Goal: Task Accomplishment & Management: Complete application form

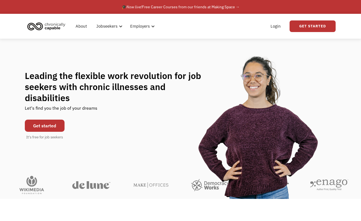
click at [45, 119] on link "Get started" at bounding box center [45, 125] width 40 height 12
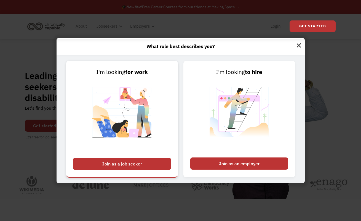
click at [121, 158] on div "Join as a job seeker" at bounding box center [122, 163] width 98 height 12
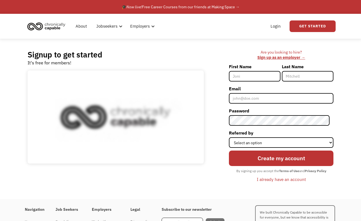
click at [253, 79] on input "First Name" at bounding box center [255, 76] width 52 height 10
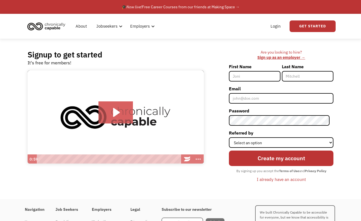
click at [273, 77] on input "First Name" at bounding box center [255, 76] width 52 height 10
click at [276, 76] on input "First Name" at bounding box center [255, 76] width 52 height 10
type input "Lilly"
type input "[PERSON_NAME]"
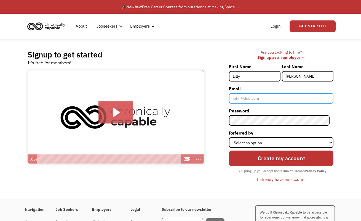
type input "[EMAIL_ADDRESS][DOMAIN_NAME]"
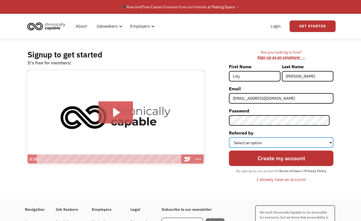
select select "Word of Mouth"
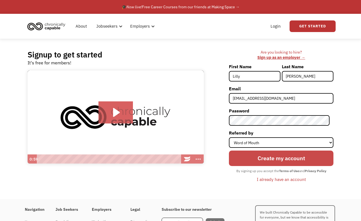
click at [276, 161] on input "Create my account" at bounding box center [281, 157] width 104 height 15
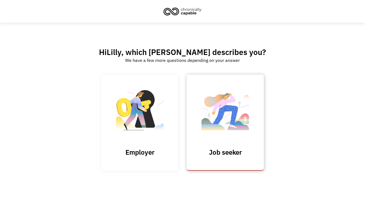
click at [236, 146] on link "Job seeker" at bounding box center [225, 122] width 77 height 96
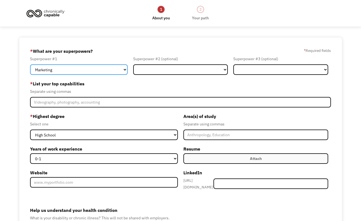
click at [78, 71] on select "Marketing Human Resources Finance Technology Operations Sales Industrial & Manu…" at bounding box center [79, 69] width 98 height 10
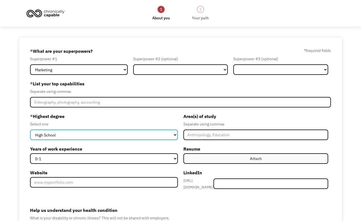
select select "phd"
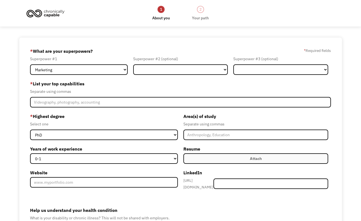
click at [122, 115] on label "* Highest degree" at bounding box center [104, 116] width 148 height 9
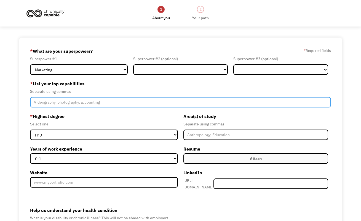
click at [115, 103] on input "Member-Create-Step1" at bounding box center [180, 102] width 301 height 10
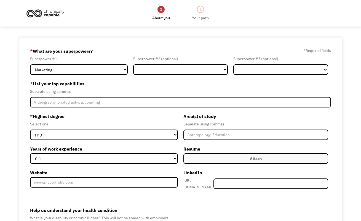
click at [119, 90] on div "Separate using commas" at bounding box center [180, 91] width 301 height 7
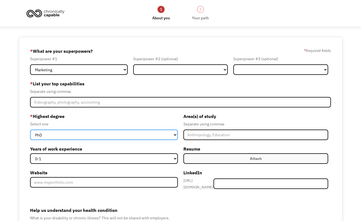
click at [79, 133] on select "High School Associates Bachelors Master's PhD" at bounding box center [104, 134] width 148 height 10
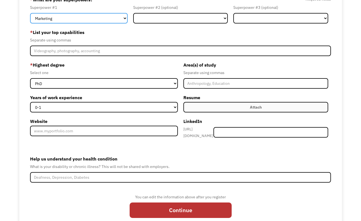
scroll to position [51, 0]
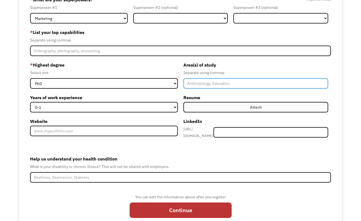
click at [201, 81] on input "Member-Create-Step1" at bounding box center [255, 83] width 145 height 10
type input "Economics, Psychology, Law"
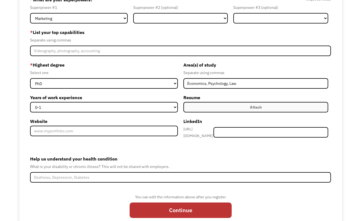
click at [127, 68] on label "* Highest degree" at bounding box center [104, 64] width 148 height 9
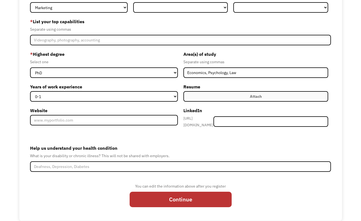
scroll to position [63, 0]
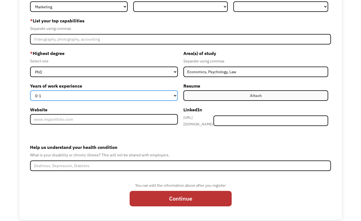
select select "2-4"
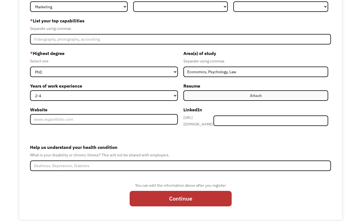
click at [27, 78] on div "68a4f4afb6b488ff1d49648f petruzzililly@gmail.com Lilly Petruzzi Word of Mouth *…" at bounding box center [180, 97] width 322 height 245
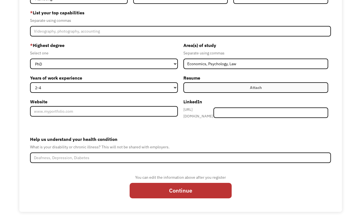
scroll to position [70, 0]
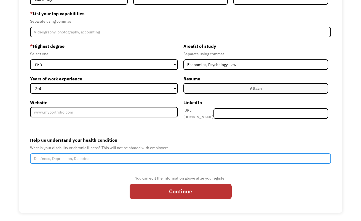
click at [111, 154] on input "Help us understand your health condition" at bounding box center [180, 158] width 301 height 10
type input "fibromyalgia, ASD, ADHD, depression, chronic fatigue, POTS/dysautonomia"
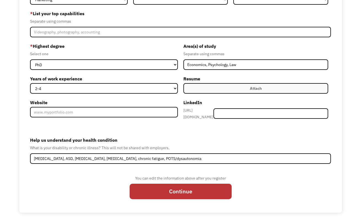
click at [59, 137] on label "Help us understand your health condition" at bounding box center [180, 139] width 301 height 9
click at [59, 153] on input "fibromyalgia, ASD, ADHD, depression, chronic fatigue, POTS/dysautonomia" at bounding box center [180, 158] width 301 height 10
click at [171, 131] on form "68a4f4afb6b488ff1d49648f petruzzililly@gmail.com Lilly Petruzzi Word of Mouth *…" at bounding box center [180, 90] width 301 height 227
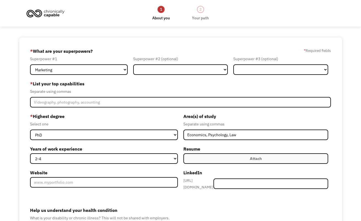
scroll to position [0, 0]
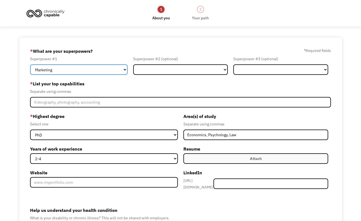
click at [119, 72] on select "Marketing Human Resources Finance Technology Operations Sales Industrial & Manu…" at bounding box center [79, 69] width 98 height 10
select select "Legal"
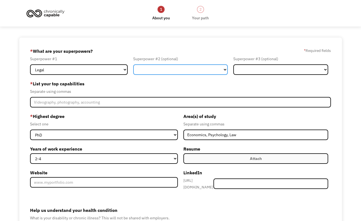
select select "Communications & Public Relations"
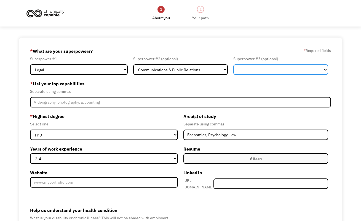
select select "Design"
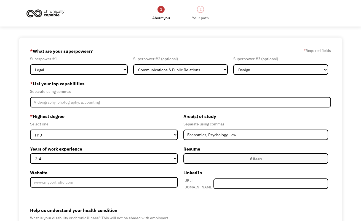
click at [245, 82] on label "* List your top capabilities" at bounding box center [180, 83] width 301 height 9
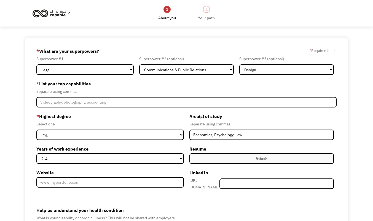
click at [113, 75] on form "68a4f4afb6b488ff1d49648f petruzzililly@gmail.com Lilly Petruzzi Word of Mouth *…" at bounding box center [186, 160] width 300 height 227
click at [112, 66] on select "Marketing Human Resources Finance Technology Operations Sales Industrial & Manu…" at bounding box center [84, 69] width 97 height 10
click at [115, 67] on select "Marketing Human Resources Finance Technology Operations Sales Industrial & Manu…" at bounding box center [84, 69] width 97 height 10
select select "Legal"
select select "Technology"
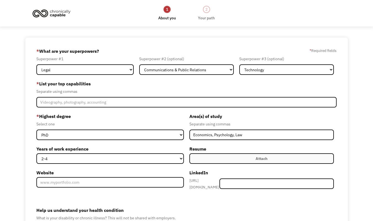
click at [110, 84] on label "* List your top capabilities" at bounding box center [186, 83] width 300 height 9
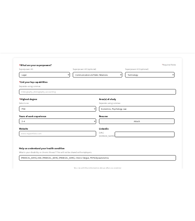
scroll to position [29, 0]
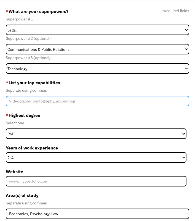
click at [96, 101] on input "Member-Create-Step1" at bounding box center [97, 101] width 183 height 10
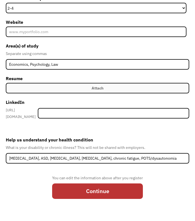
scroll to position [178, 0]
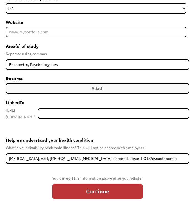
type input "research, analysis, strategic communication, policy knowledge, problem solving,…"
click at [104, 86] on label "Attach" at bounding box center [97, 88] width 183 height 10
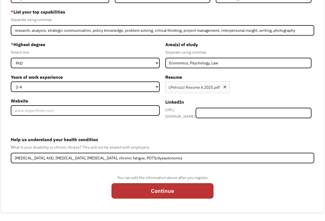
scroll to position [71, 0]
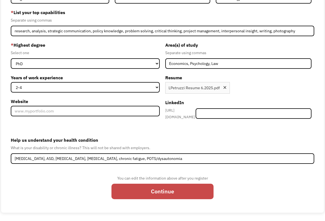
click at [155, 190] on input "Continue" at bounding box center [162, 190] width 102 height 15
type input "Please wait..."
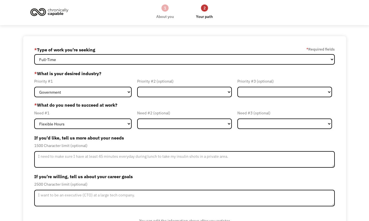
scroll to position [4, 0]
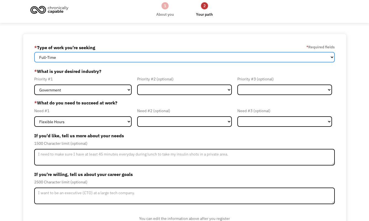
click at [233, 53] on select "Full-Time Part-Time Both Full-Time and Part-Time" at bounding box center [184, 57] width 300 height 10
select select "Both Full-Time and Part-Time"
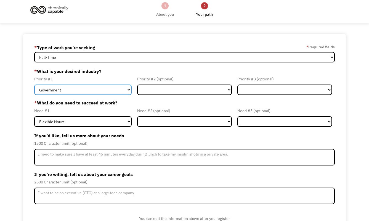
click at [108, 89] on select "Government Finance & Insurance Health & Social Care Tech & Engineering Creative…" at bounding box center [82, 89] width 97 height 10
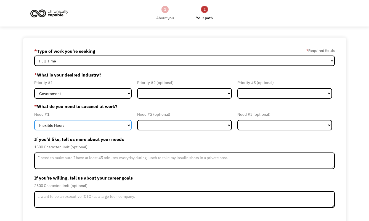
scroll to position [0, 0]
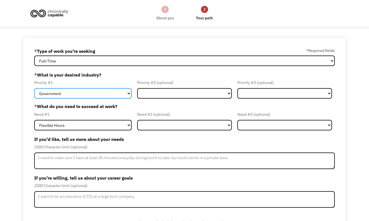
drag, startPoint x: 79, startPoint y: 94, endPoint x: 274, endPoint y: -5, distance: 218.4
click at [275, 0] on html "1 About you 2 Your path Dashboard 68a4f4afb6b488ff1d49648f petruzzililly@gmail.…" at bounding box center [184, 110] width 369 height 221
click at [111, 93] on select "Government Finance & Insurance Health & Social Care Tech & Engineering Creative…" at bounding box center [82, 93] width 97 height 10
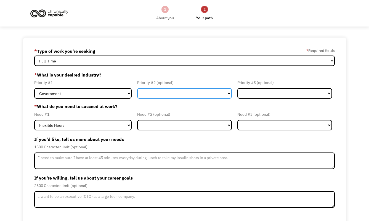
select select "Education"
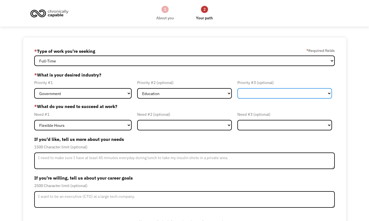
select select "Tech & Engineering"
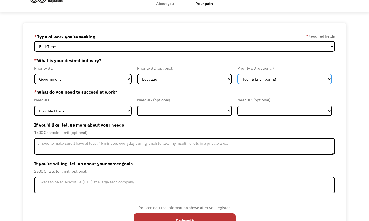
scroll to position [16, 0]
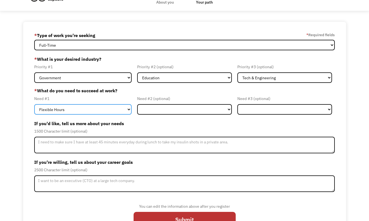
select select "Remote Work"
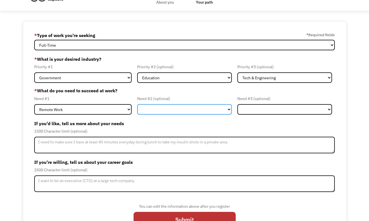
click at [164, 107] on select "Flexible Hours Remote Work Service Animal On-site Accommodations Visual Support…" at bounding box center [184, 109] width 95 height 10
select select "Flexible Hours"
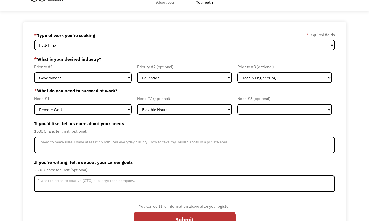
click at [257, 120] on label "If you'd like, tell us more about your needs" at bounding box center [184, 123] width 300 height 9
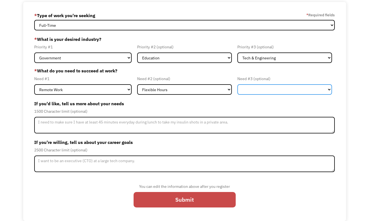
scroll to position [36, 0]
click at [185, 199] on input "Submit" at bounding box center [184, 199] width 102 height 15
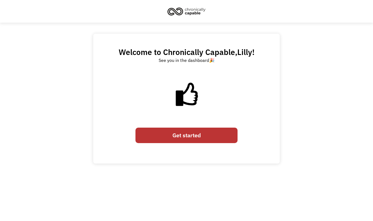
click at [191, 135] on link "Get started" at bounding box center [186, 134] width 102 height 15
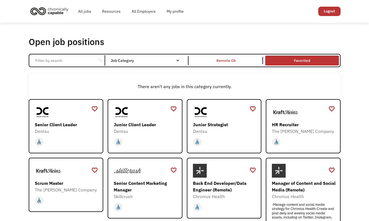
click at [299, 60] on link "Favorited" at bounding box center [302, 60] width 76 height 12
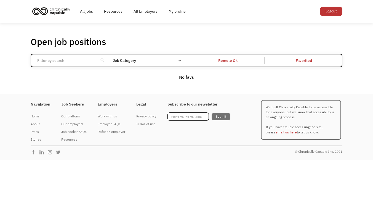
click at [299, 60] on link "Favorited" at bounding box center [304, 60] width 76 height 12
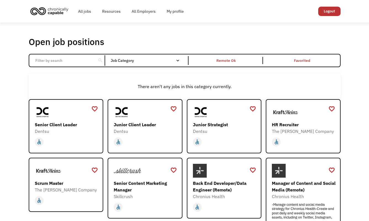
click at [79, 66] on div "search Filter by category Administration Communications & Public Relations Cust…" at bounding box center [184, 60] width 311 height 13
click at [133, 54] on div "search Filter by category Administration Communications & Public Relations Cust…" at bounding box center [184, 60] width 311 height 13
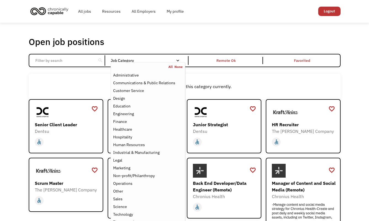
click at [133, 57] on div "Job Category" at bounding box center [148, 60] width 74 height 9
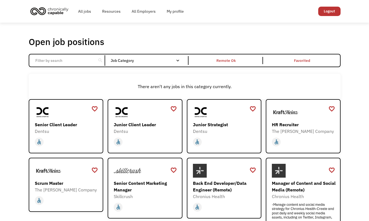
click at [133, 57] on div "Job Category" at bounding box center [148, 60] width 74 height 9
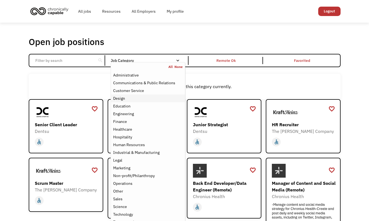
click at [135, 96] on div "Design" at bounding box center [147, 98] width 69 height 7
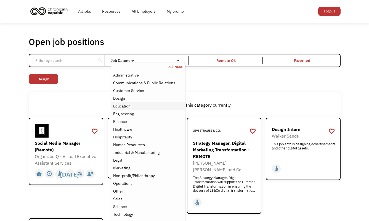
click at [135, 103] on div "Education" at bounding box center [147, 106] width 69 height 7
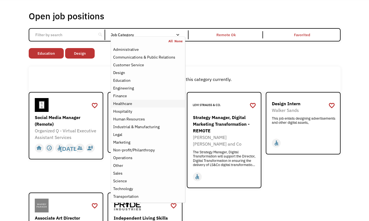
scroll to position [33, 0]
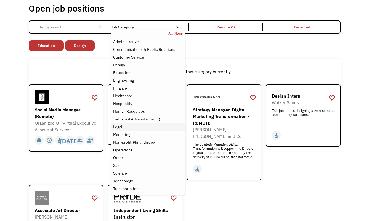
click at [143, 123] on div "Legal" at bounding box center [147, 126] width 69 height 7
click at [141, 132] on div "Marketing" at bounding box center [147, 134] width 69 height 7
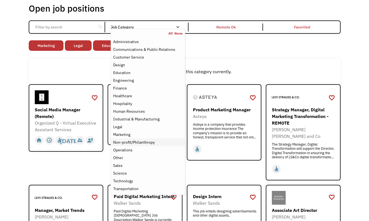
click at [142, 141] on div "Non-profit/Philanthropy" at bounding box center [134, 142] width 42 height 7
click at [137, 178] on div "Technology" at bounding box center [147, 180] width 69 height 7
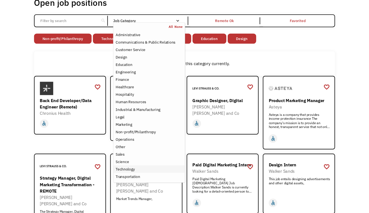
scroll to position [41, 0]
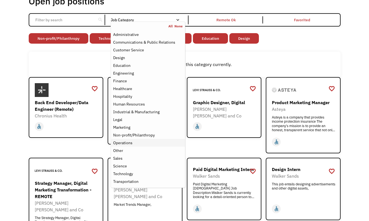
click at [142, 144] on div "Operations" at bounding box center [147, 142] width 69 height 7
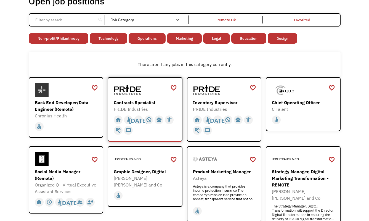
click at [136, 100] on div "Contracts Specialist" at bounding box center [146, 102] width 64 height 7
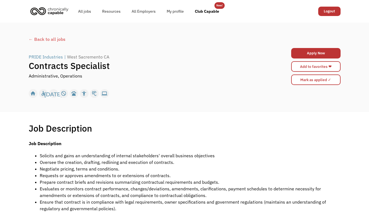
click at [44, 38] on div "← Back to all jobs" at bounding box center [184, 39] width 311 height 7
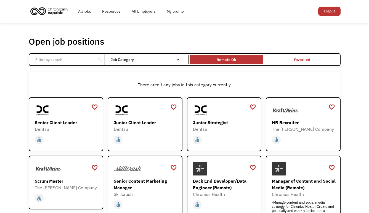
click at [209, 62] on div "Remote Ok" at bounding box center [225, 59] width 73 height 7
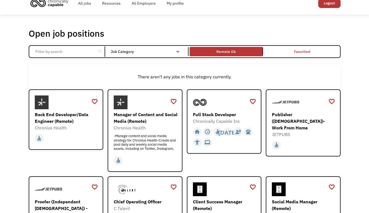
scroll to position [25, 0]
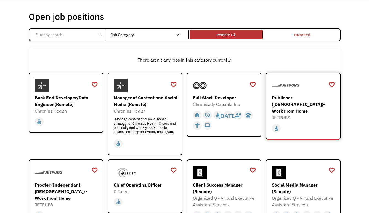
click at [311, 121] on div "home slow_motion_video accessible [DATE] not_interested supervisor_account reco…" at bounding box center [303, 127] width 64 height 13
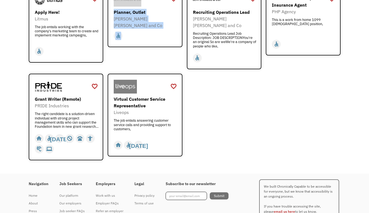
scroll to position [694, 0]
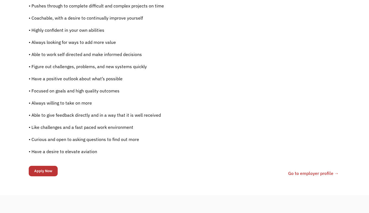
scroll to position [393, 0]
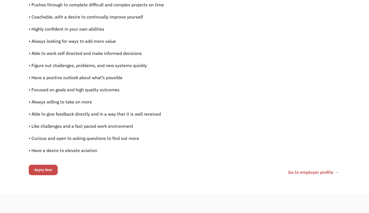
click at [49, 168] on input "Apply Now" at bounding box center [43, 170] width 29 height 10
click at [47, 170] on input "Apply Now" at bounding box center [43, 170] width 29 height 10
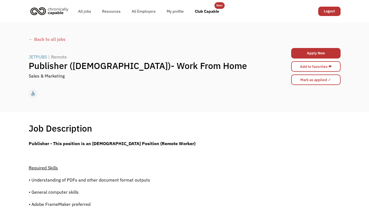
scroll to position [4, 0]
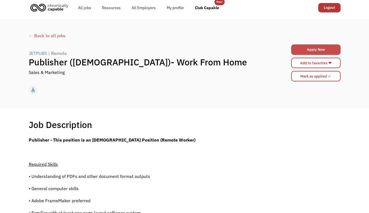
click at [316, 44] on link "Apply Now" at bounding box center [315, 49] width 49 height 10
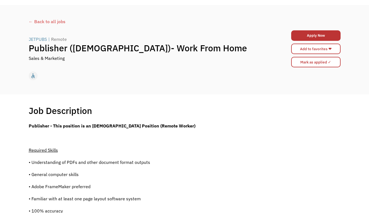
scroll to position [38, 0]
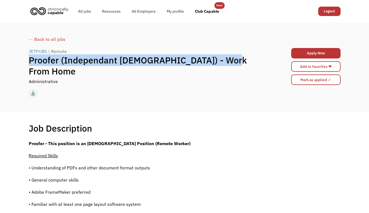
drag, startPoint x: 28, startPoint y: 65, endPoint x: 224, endPoint y: 60, distance: 196.6
click at [224, 60] on div "← Back to all jobs JETPUBS | Remote Proofer (Independant [DEMOGRAPHIC_DATA]) - …" at bounding box center [184, 67] width 322 height 68
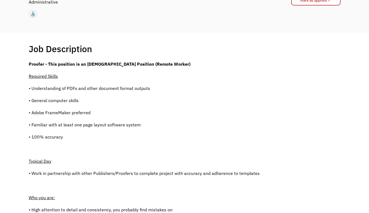
scroll to position [86, 0]
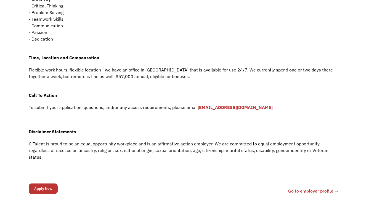
scroll to position [374, 0]
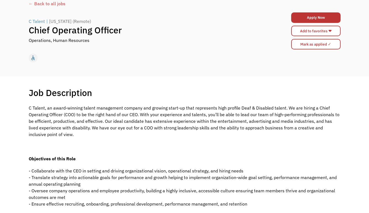
scroll to position [31, 0]
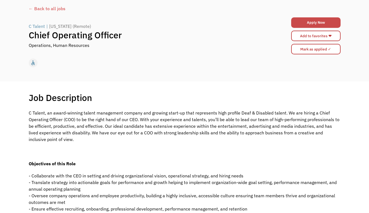
click at [317, 22] on link "Apply Now" at bounding box center [315, 22] width 49 height 10
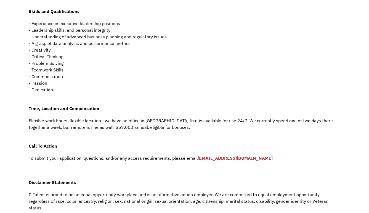
scroll to position [323, 0]
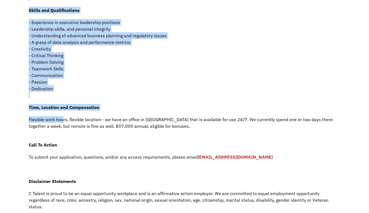
drag, startPoint x: 26, startPoint y: 118, endPoint x: 64, endPoint y: 117, distance: 38.1
click at [64, 117] on div "Job Description Filter using keywords Search C Talent, an award-winning talent …" at bounding box center [184, 26] width 322 height 452
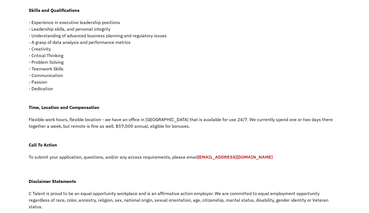
click at [71, 117] on p "Flexible work hours, flexible location - we have an office in Hollywood that is…" at bounding box center [184, 122] width 311 height 13
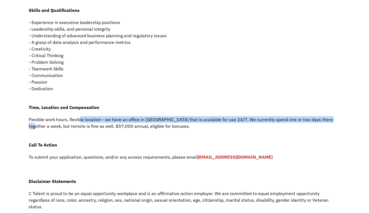
drag, startPoint x: 28, startPoint y: 123, endPoint x: 79, endPoint y: 120, distance: 51.1
click at [79, 120] on p "Flexible work hours, flexible location - we have an office in Hollywood that is…" at bounding box center [184, 122] width 311 height 13
click at [107, 120] on p "Flexible work hours, flexible location - we have an office in Hollywood that is…" at bounding box center [184, 122] width 311 height 13
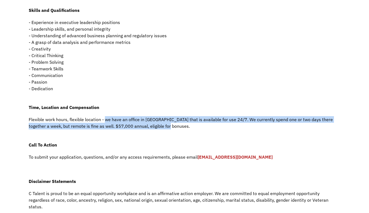
drag, startPoint x: 104, startPoint y: 119, endPoint x: 165, endPoint y: 125, distance: 60.6
click at [165, 125] on p "Flexible work hours, flexible location - we have an office in Hollywood that is…" at bounding box center [184, 122] width 311 height 13
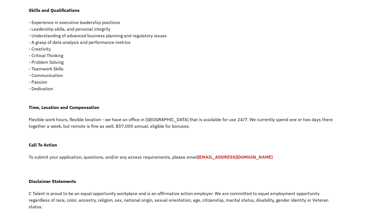
click at [167, 125] on p "Flexible work hours, flexible location - we have an office in Hollywood that is…" at bounding box center [184, 122] width 311 height 13
drag, startPoint x: 168, startPoint y: 126, endPoint x: 112, endPoint y: 125, distance: 55.1
click at [112, 125] on p "Flexible work hours, flexible location - we have an office in Hollywood that is…" at bounding box center [184, 122] width 311 height 13
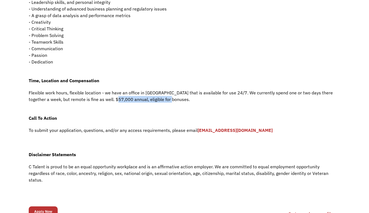
scroll to position [350, 0]
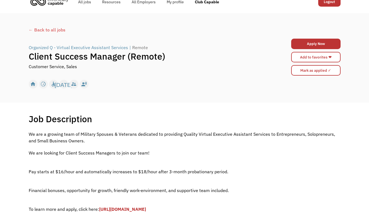
scroll to position [9, 0]
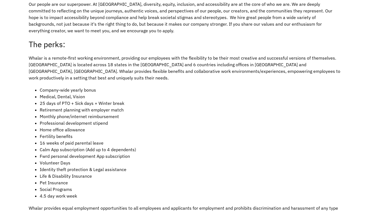
scroll to position [673, 0]
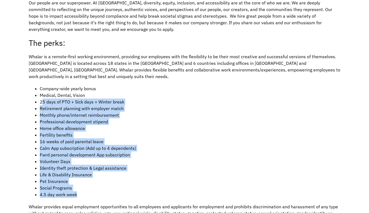
drag, startPoint x: 42, startPoint y: 87, endPoint x: 80, endPoint y: 180, distance: 100.2
click at [80, 180] on ul "Company-wide yearly bonus Medical, Dental, Vision 25 days of PTO + Sick days + …" at bounding box center [184, 141] width 311 height 112
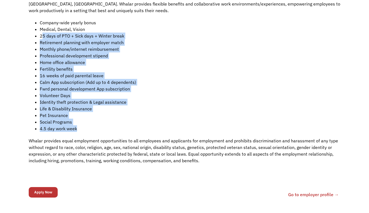
scroll to position [740, 0]
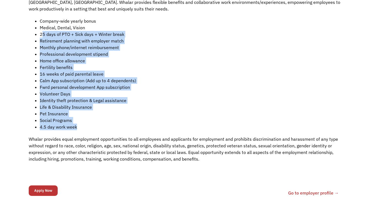
click at [123, 136] on p "Whalar provides equal employment opportunities to all employees and applicants …" at bounding box center [184, 149] width 311 height 26
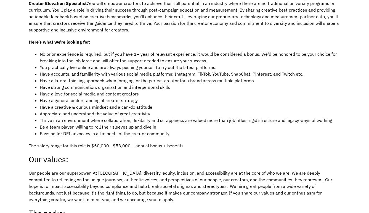
scroll to position [545, 0]
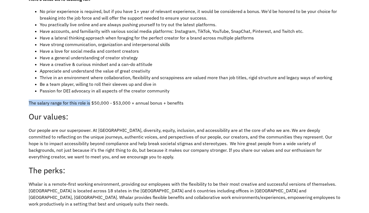
drag, startPoint x: 89, startPoint y: 94, endPoint x: 173, endPoint y: 92, distance: 84.1
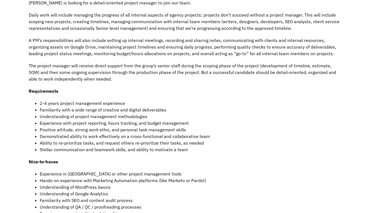
scroll to position [204, 0]
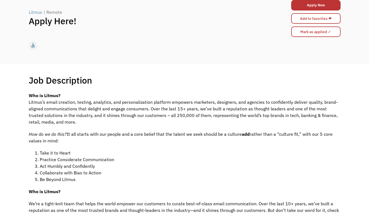
scroll to position [44, 0]
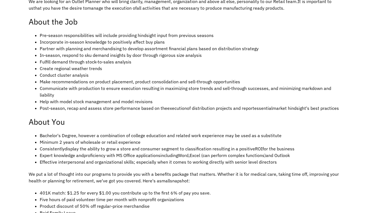
scroll to position [221, 0]
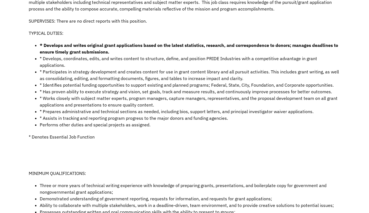
scroll to position [207, 0]
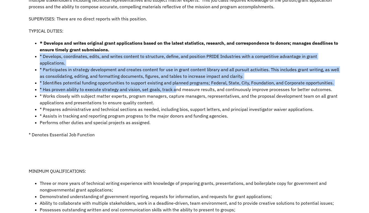
drag, startPoint x: 148, startPoint y: 53, endPoint x: 172, endPoint y: 82, distance: 37.8
click at [172, 82] on ul "* Develops and writes original grant applications based on the latest statistic…" at bounding box center [184, 83] width 311 height 86
click at [172, 86] on li "* Has proven ability to execute strategy and vision, set goals, track and measu…" at bounding box center [190, 89] width 300 height 7
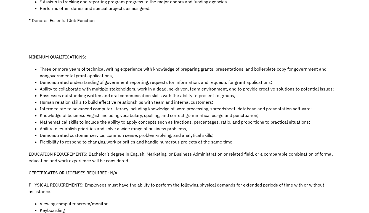
scroll to position [322, 0]
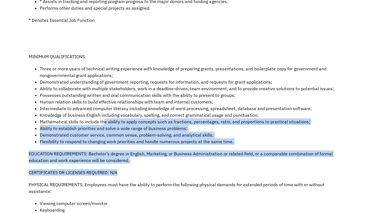
drag, startPoint x: 103, startPoint y: 115, endPoint x: 180, endPoint y: 163, distance: 90.5
click at [180, 163] on div "The right candidate is a solution-driven individual with strong project managem…" at bounding box center [184, 49] width 311 height 463
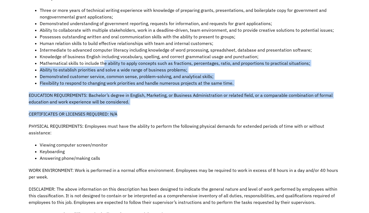
scroll to position [404, 0]
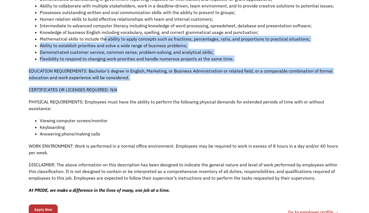
click at [180, 98] on p "PHYSICAL REQUIREMENTS: Employees must have the ability to perform the following…" at bounding box center [184, 104] width 311 height 13
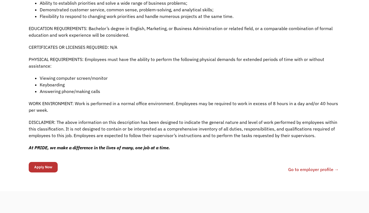
scroll to position [323, 0]
